Goal: Transaction & Acquisition: Subscribe to service/newsletter

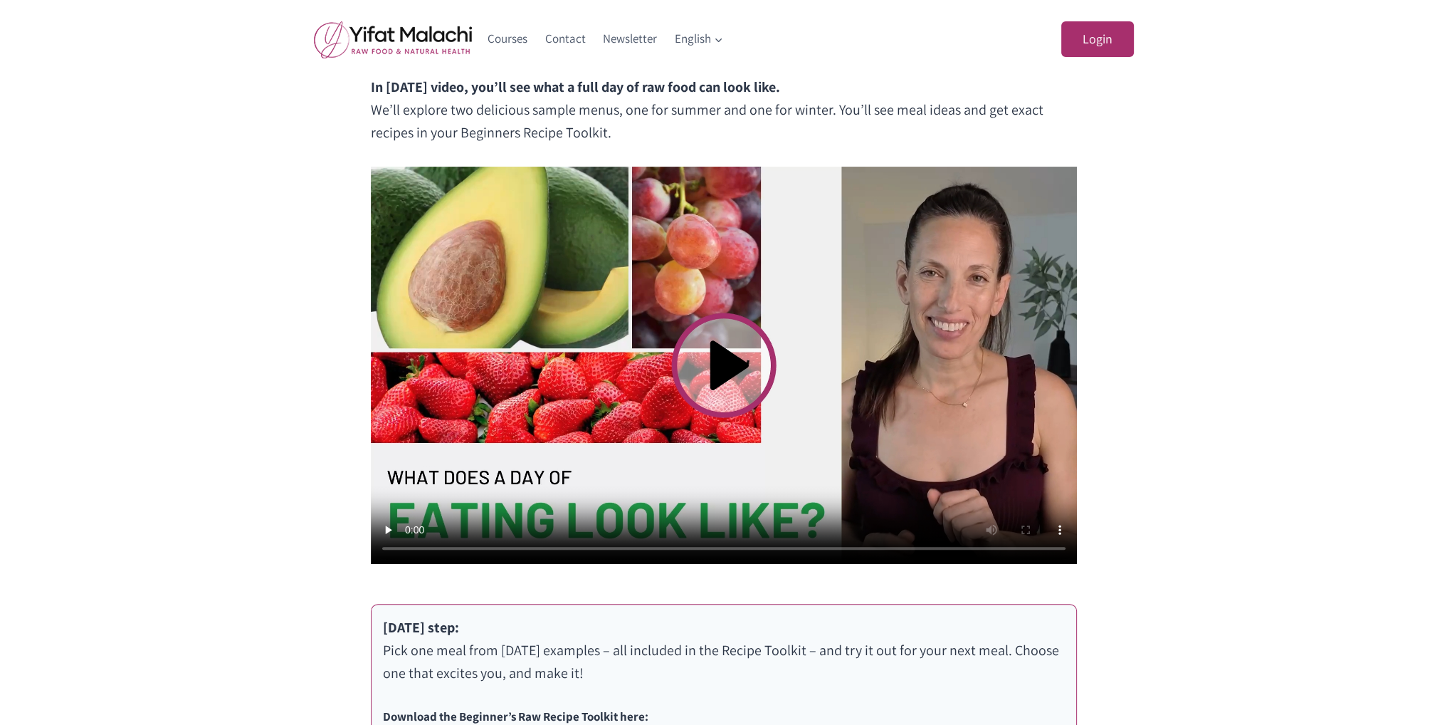
scroll to position [498, 0]
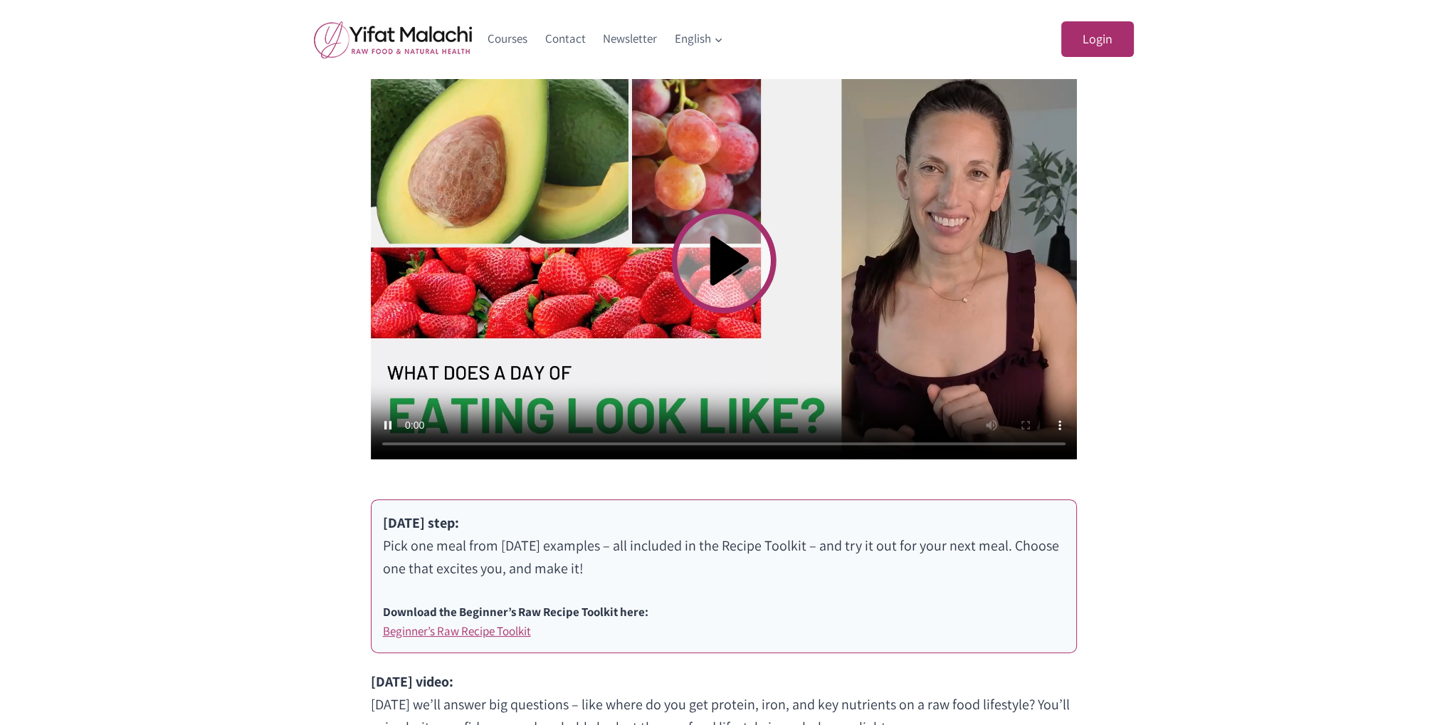
click at [248, 485] on div "What Does a Day of Eating Look Like? In today’s video, you’ll see what a full d…" at bounding box center [723, 352] width 1447 height 915
click at [485, 633] on link "Beginner’s Raw Recipe Toolkit" at bounding box center [457, 631] width 148 height 16
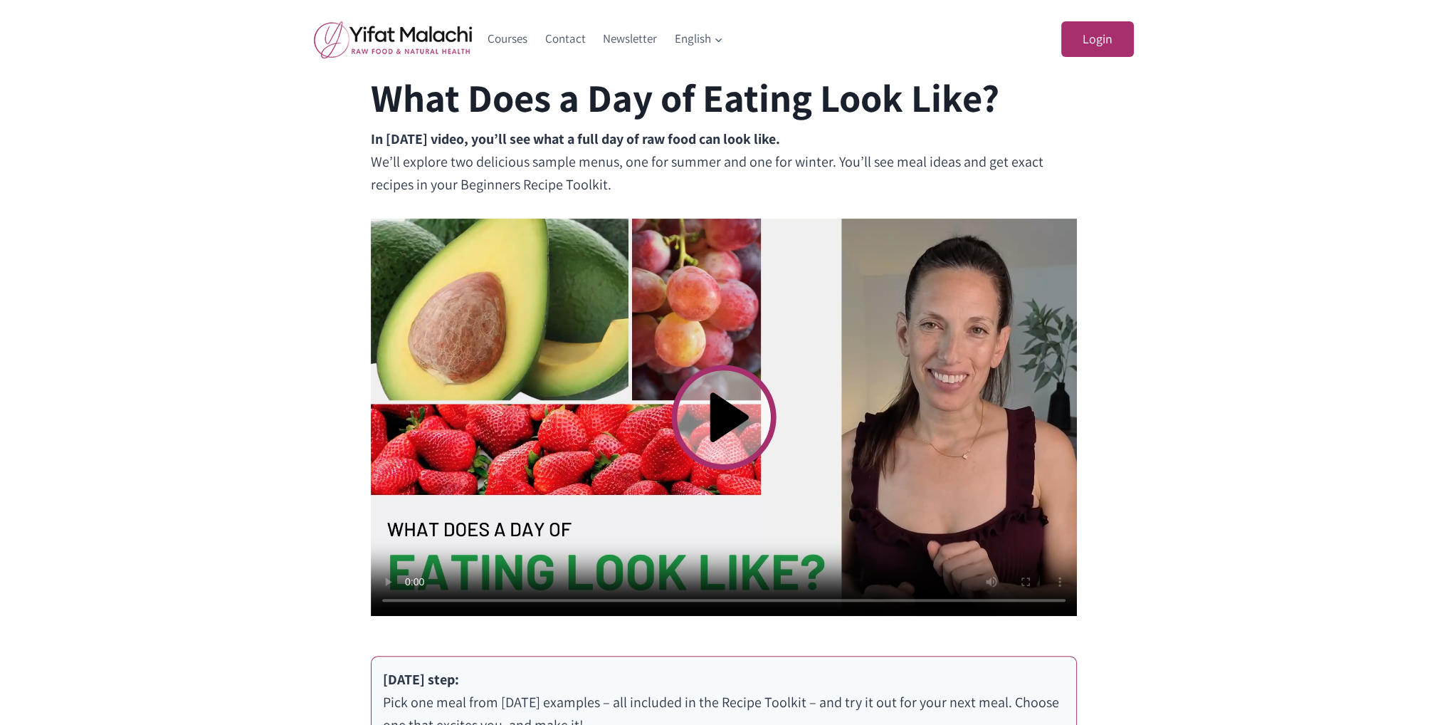
scroll to position [427, 0]
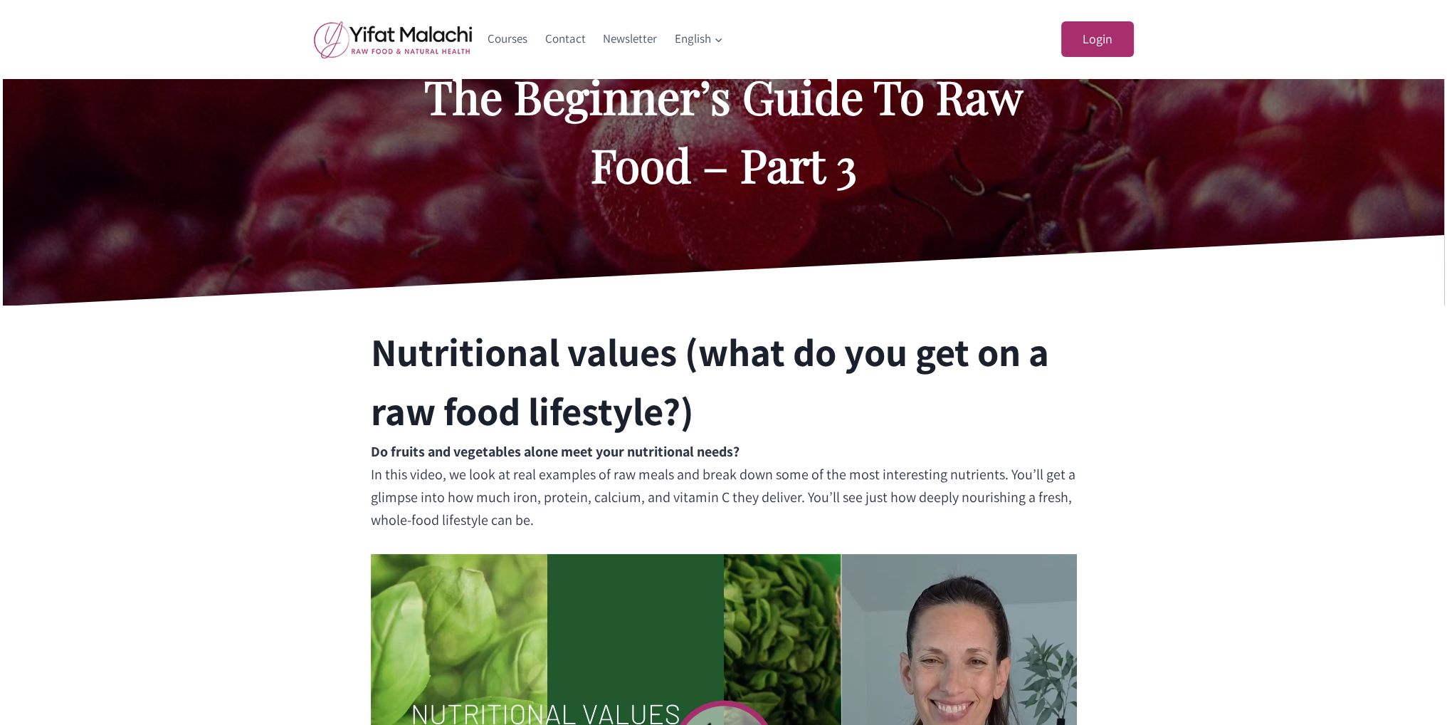
scroll to position [285, 0]
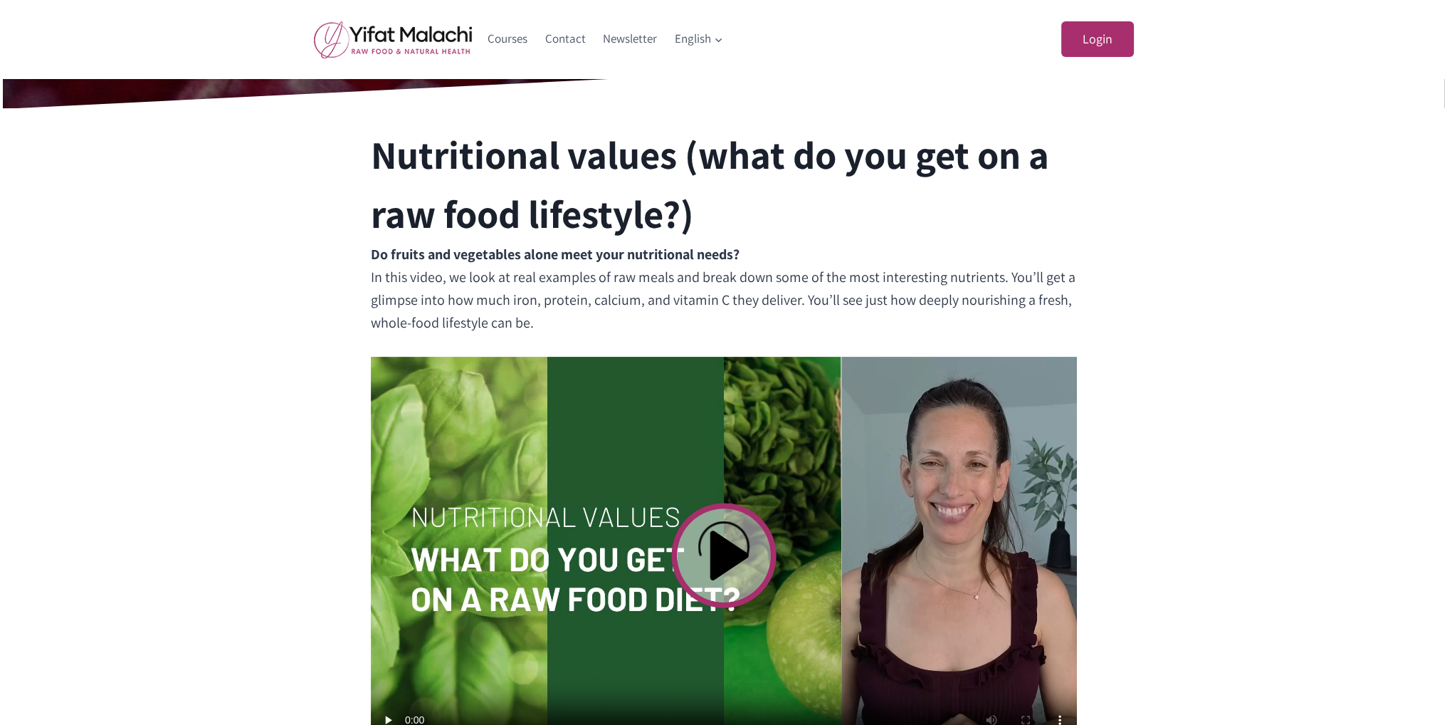
click at [719, 537] on video at bounding box center [724, 555] width 706 height 397
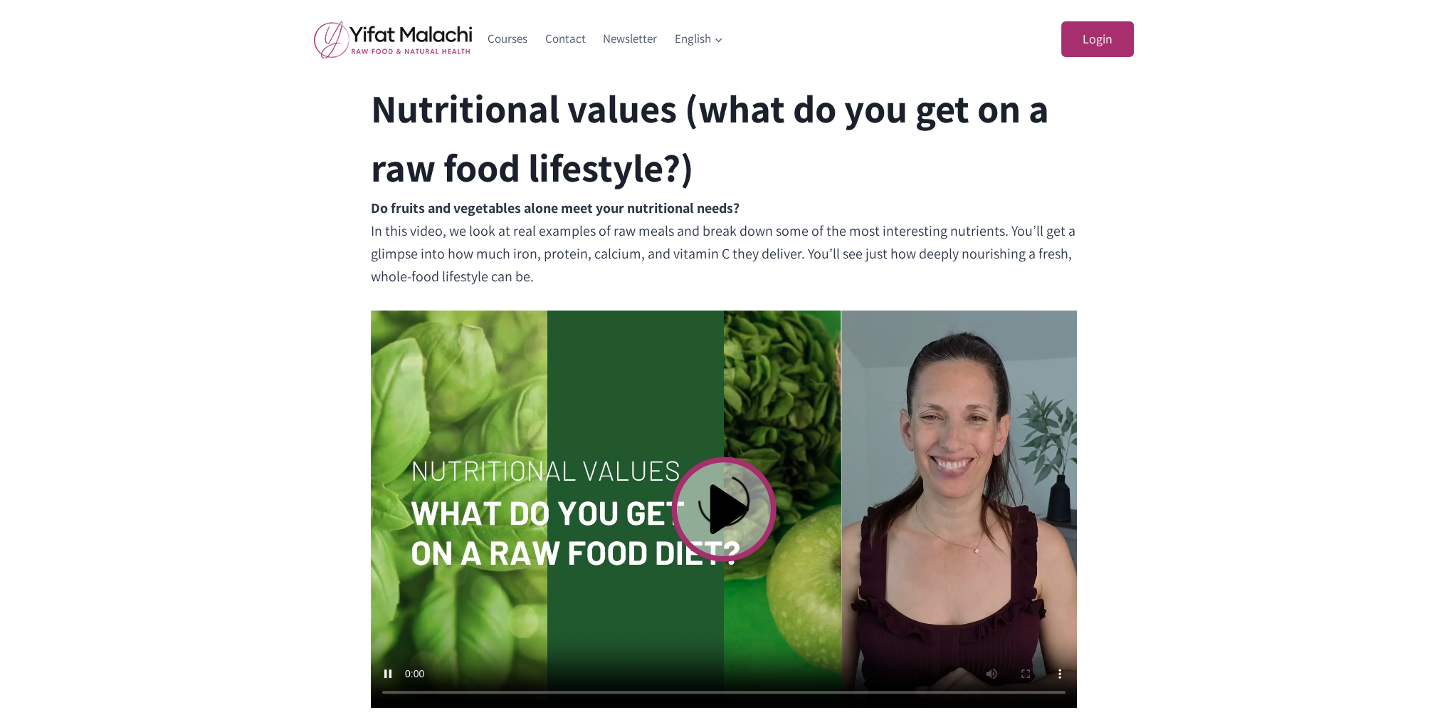
scroll to position [356, 0]
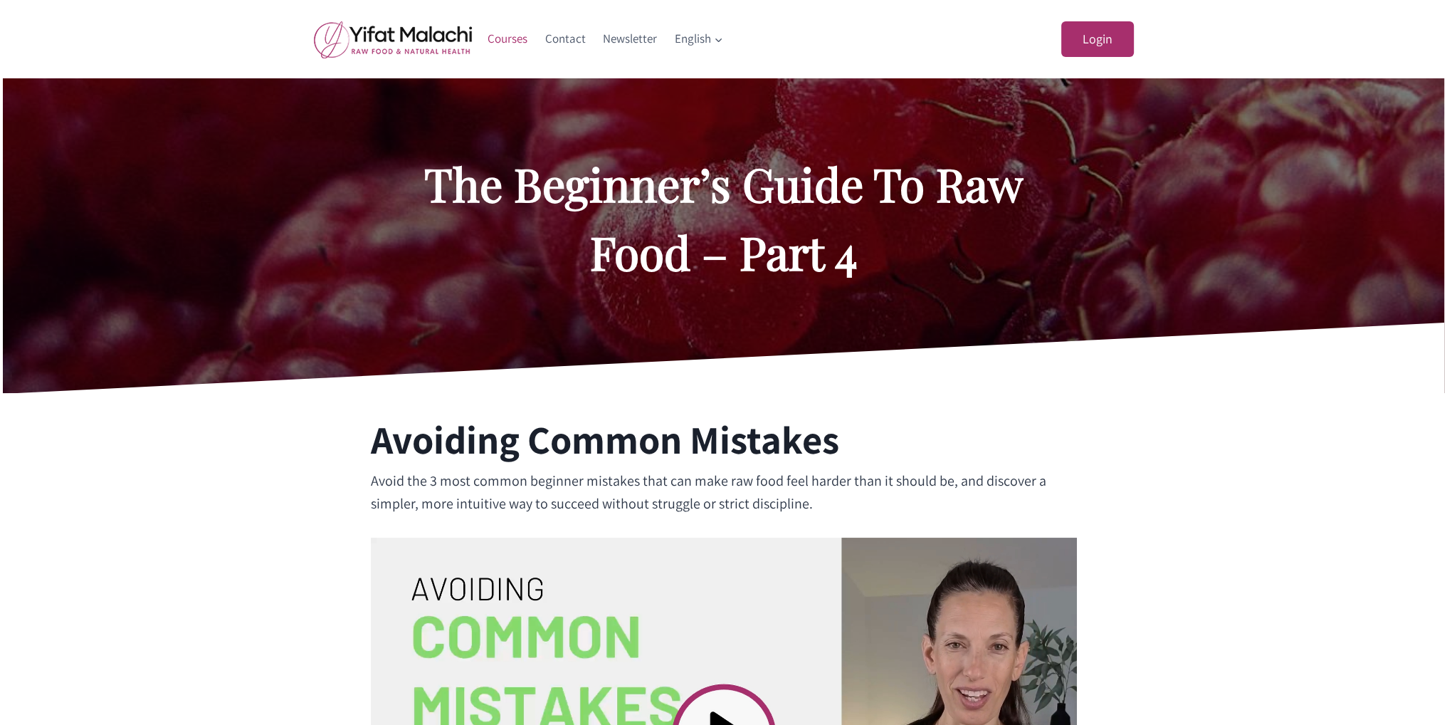
click at [508, 38] on link "Courses" at bounding box center [508, 39] width 58 height 34
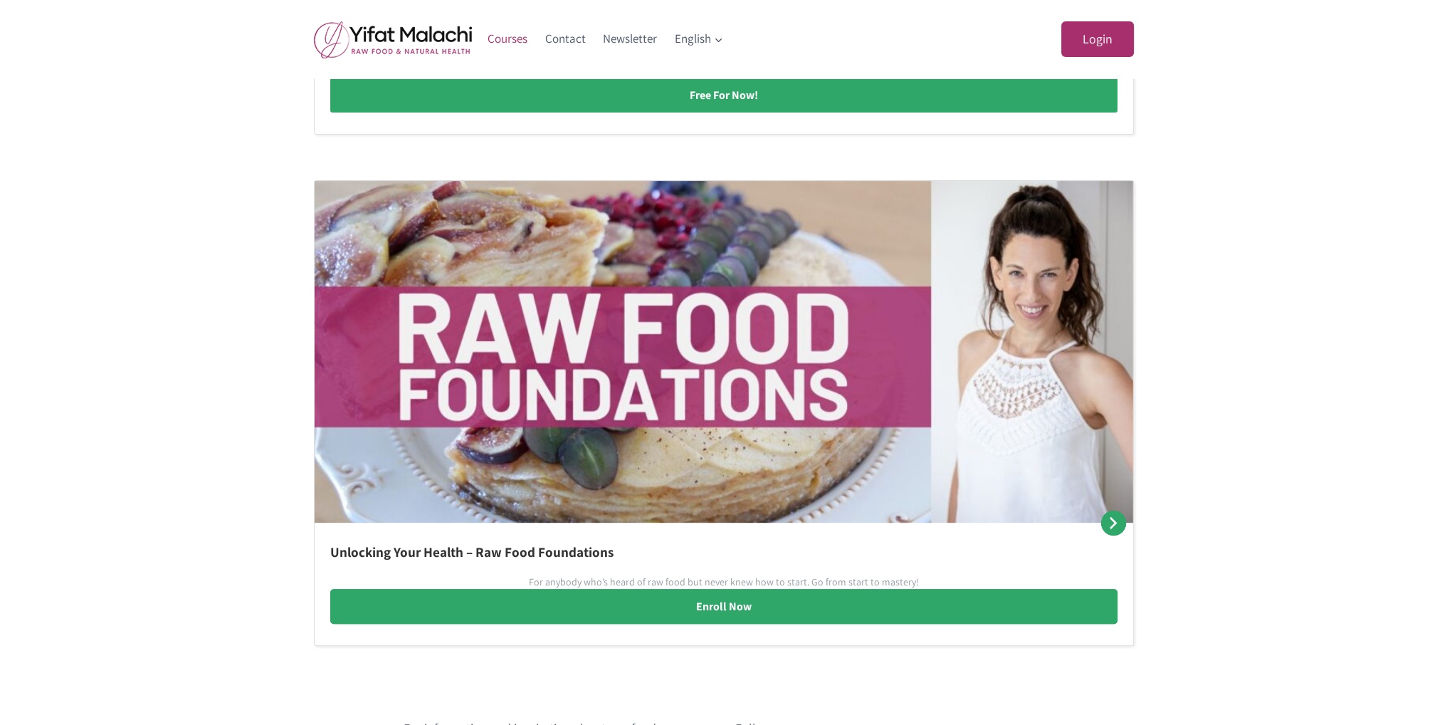
scroll to position [712, 0]
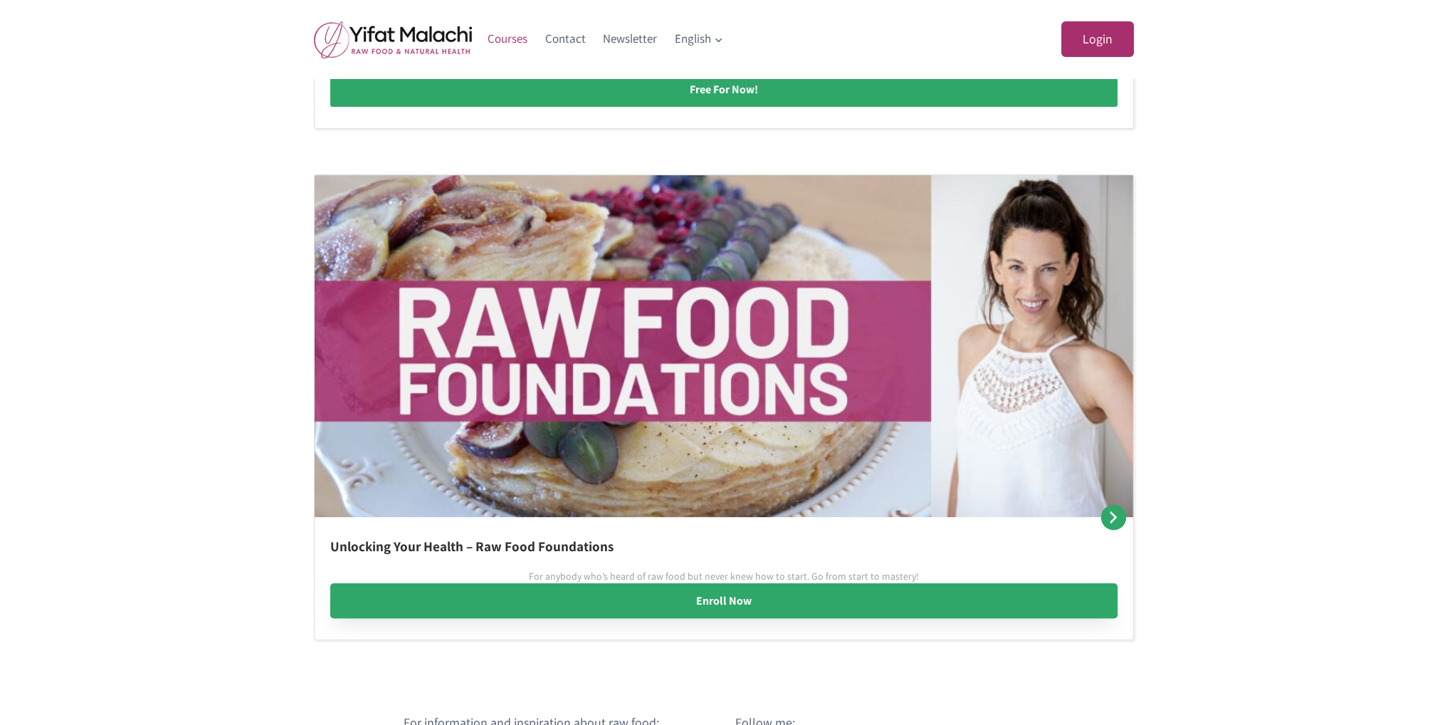
click at [697, 599] on link "Enroll Now" at bounding box center [723, 601] width 787 height 36
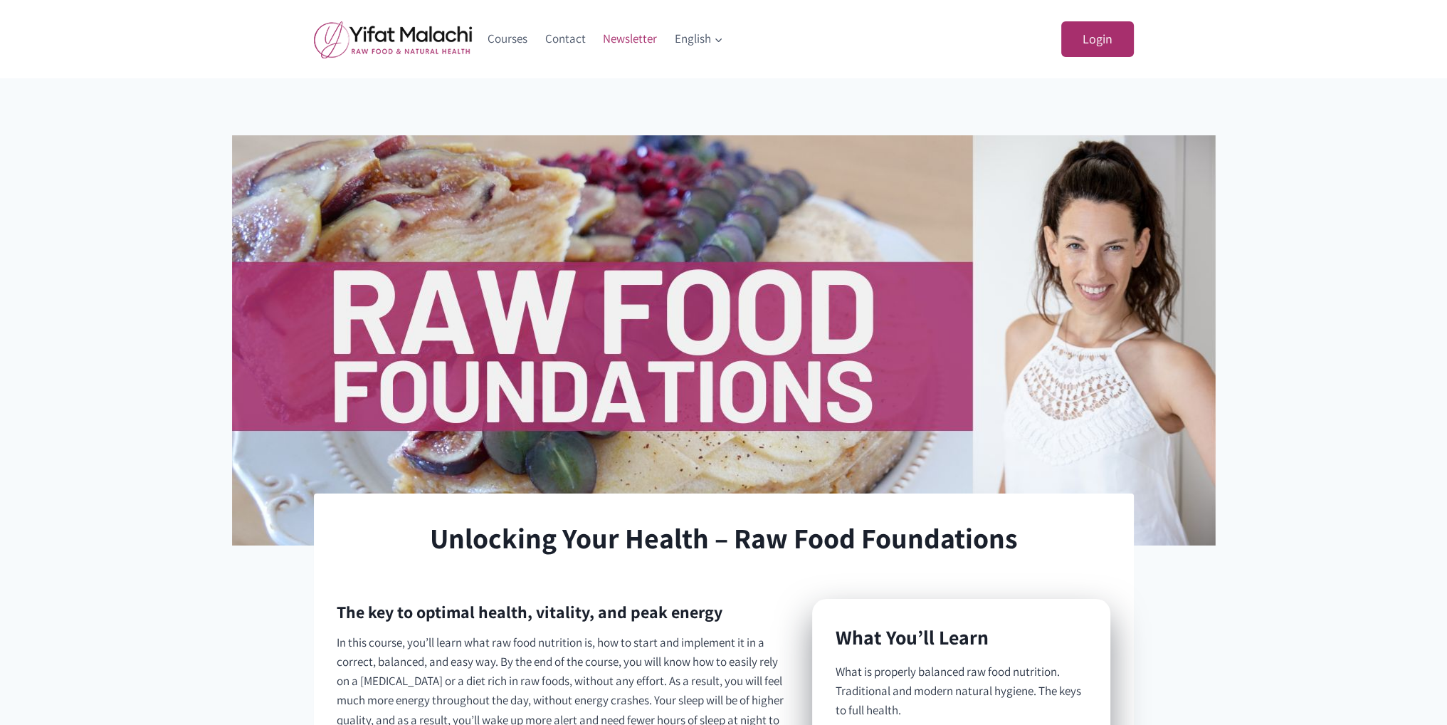
click at [639, 43] on link "Newsletter" at bounding box center [630, 39] width 72 height 34
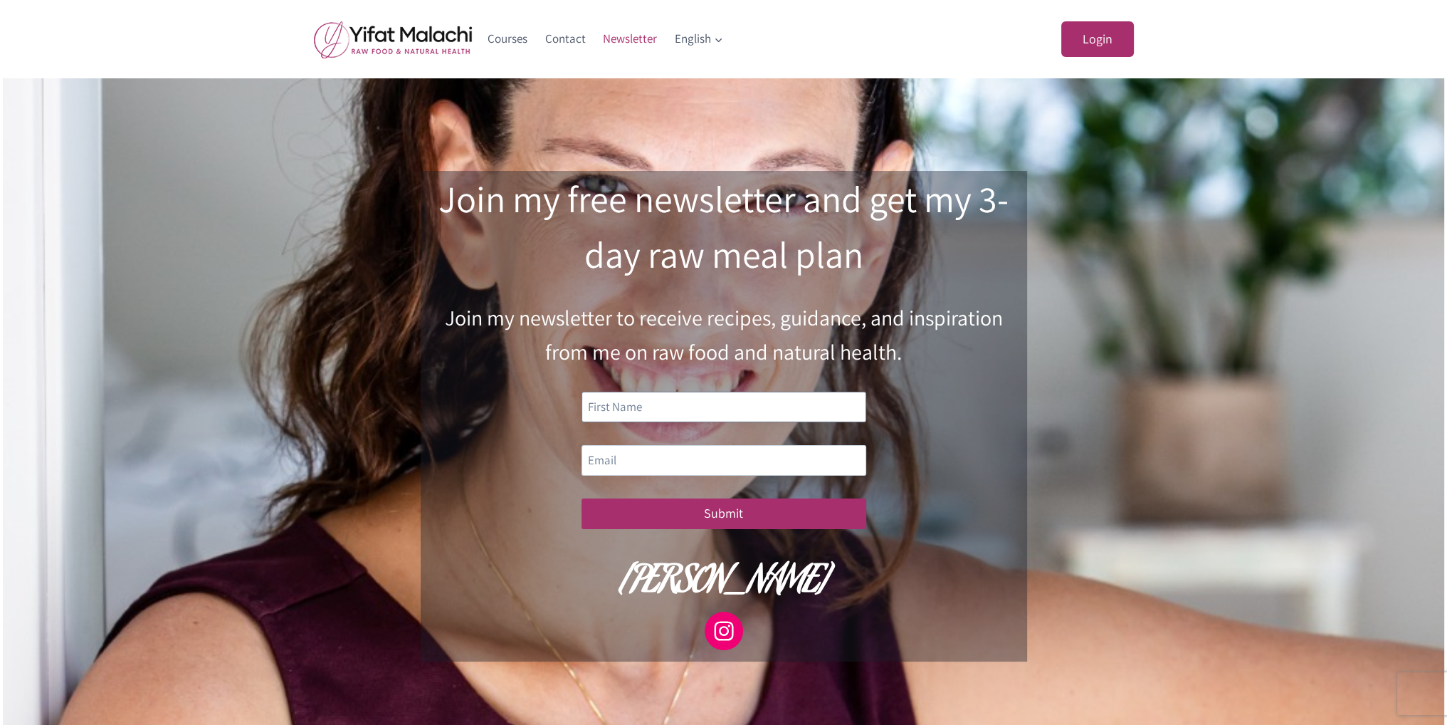
click at [624, 394] on input "text" at bounding box center [724, 407] width 285 height 31
type input "Lena"
click at [625, 451] on input "email" at bounding box center [724, 460] width 285 height 31
type input "elenamirzoyan01@gmail.com"
click at [708, 516] on button "Submit" at bounding box center [724, 513] width 285 height 31
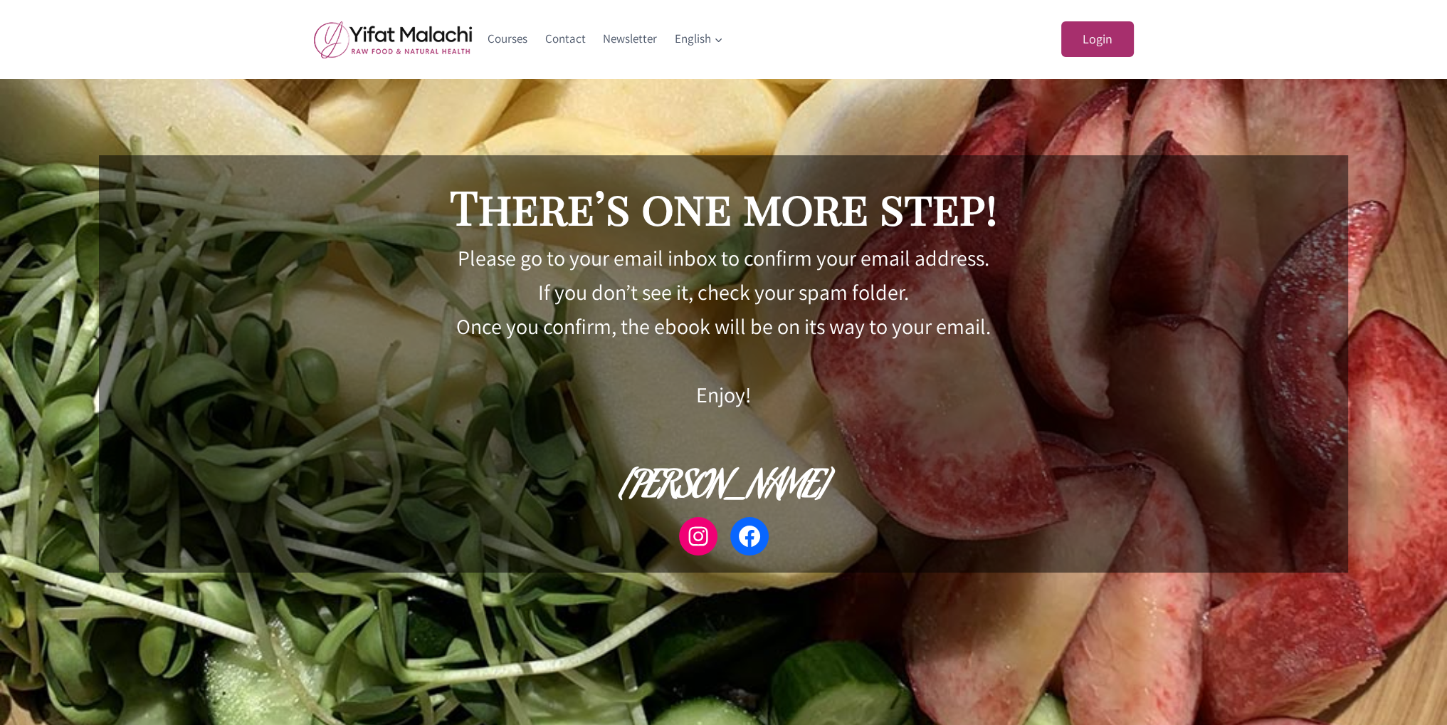
scroll to position [78, 0]
